Goal: Browse casually: Explore the website without a specific task or goal

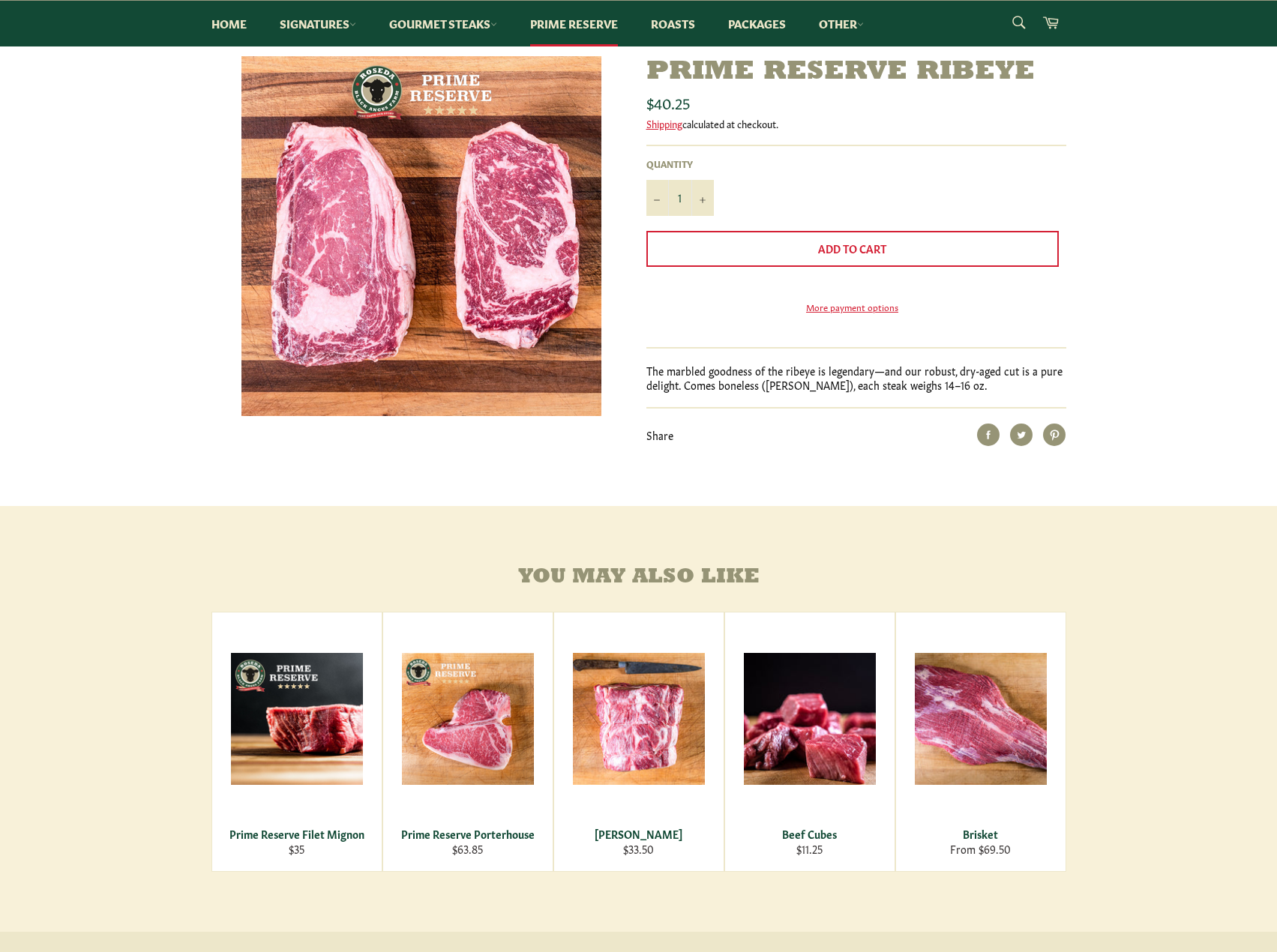
scroll to position [375, 0]
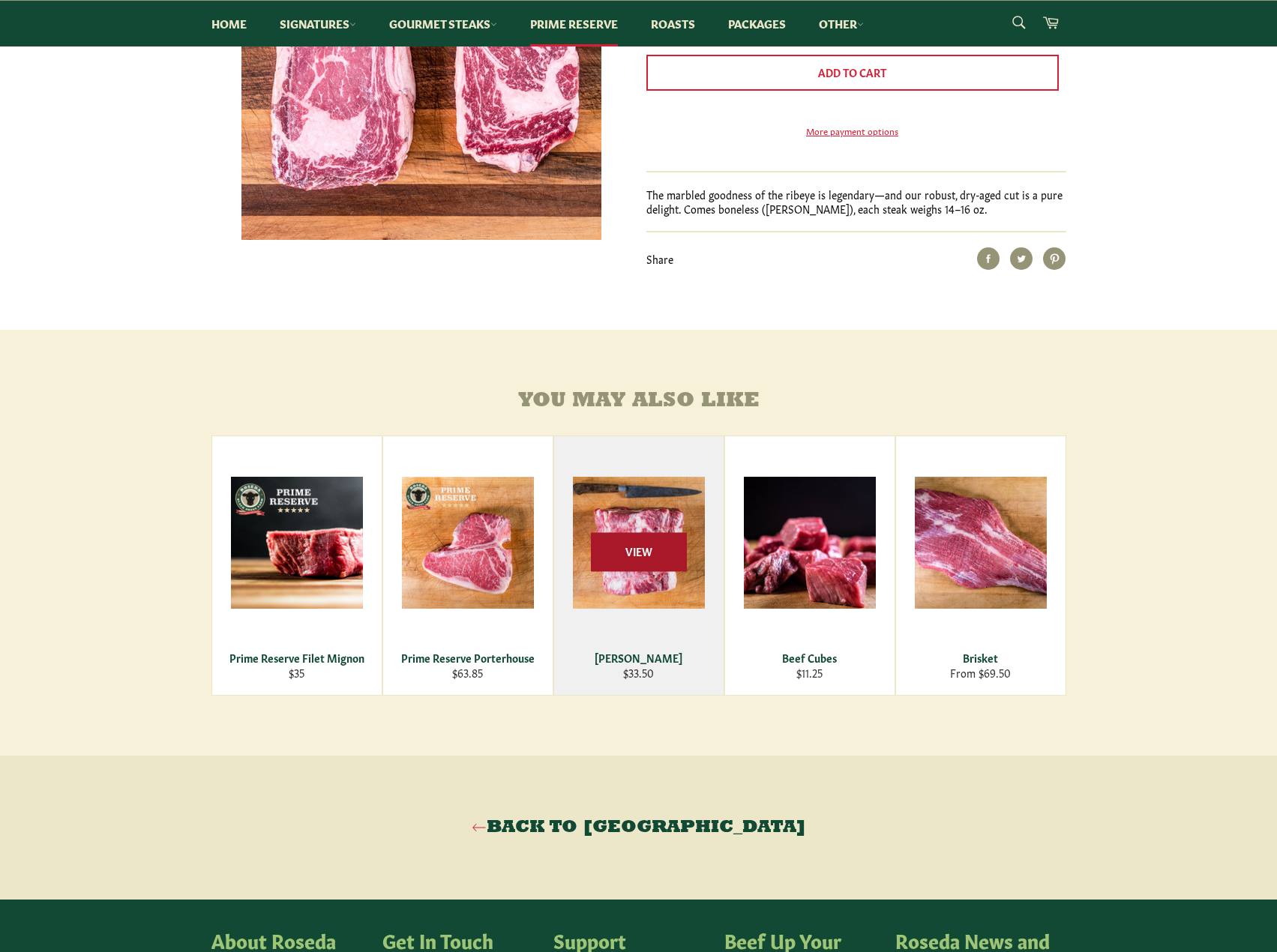
click at [648, 571] on span "View" at bounding box center [638, 551] width 96 height 38
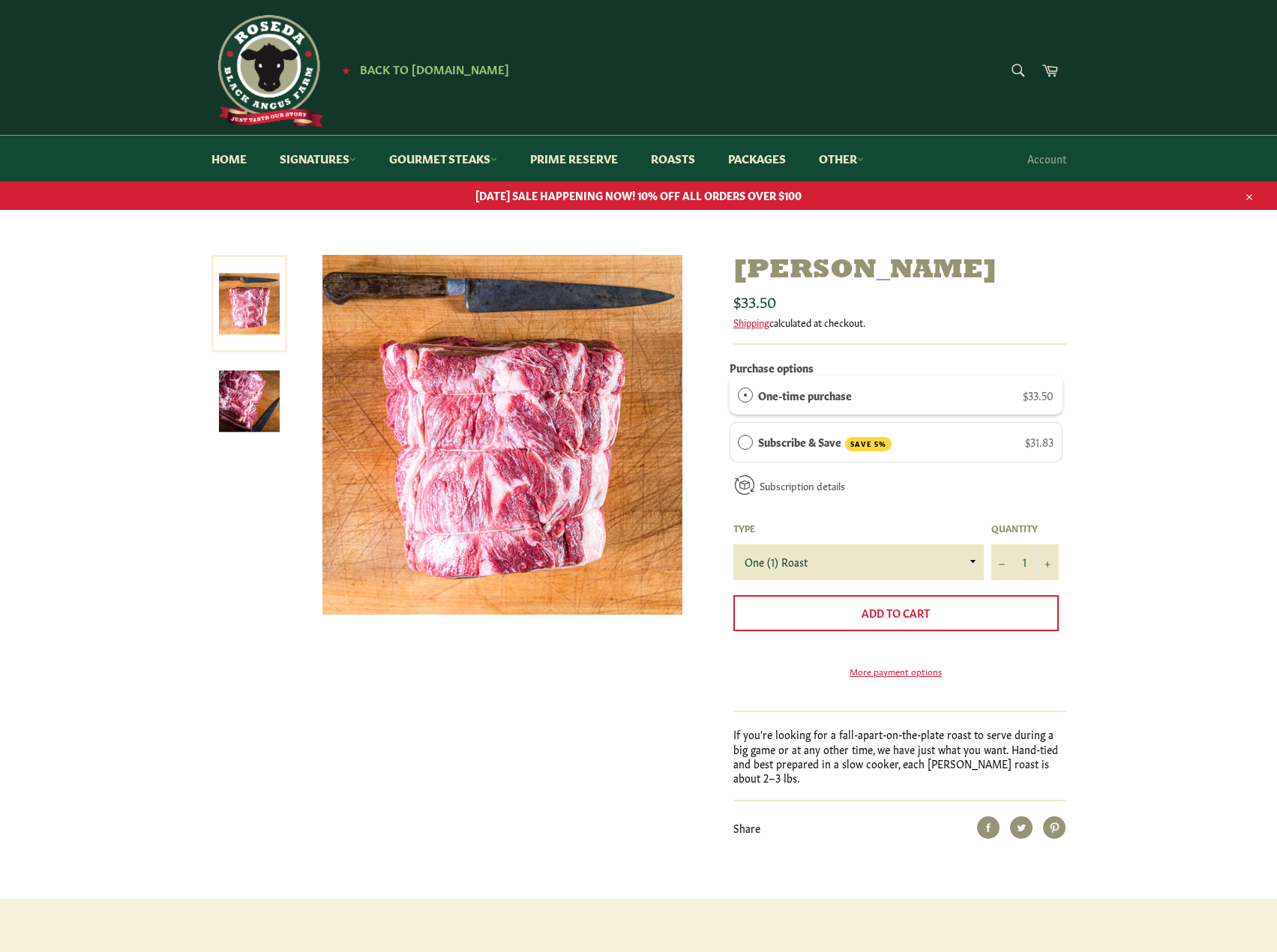
click at [228, 394] on img at bounding box center [249, 402] width 61 height 61
